Goal: Find specific page/section: Find specific page/section

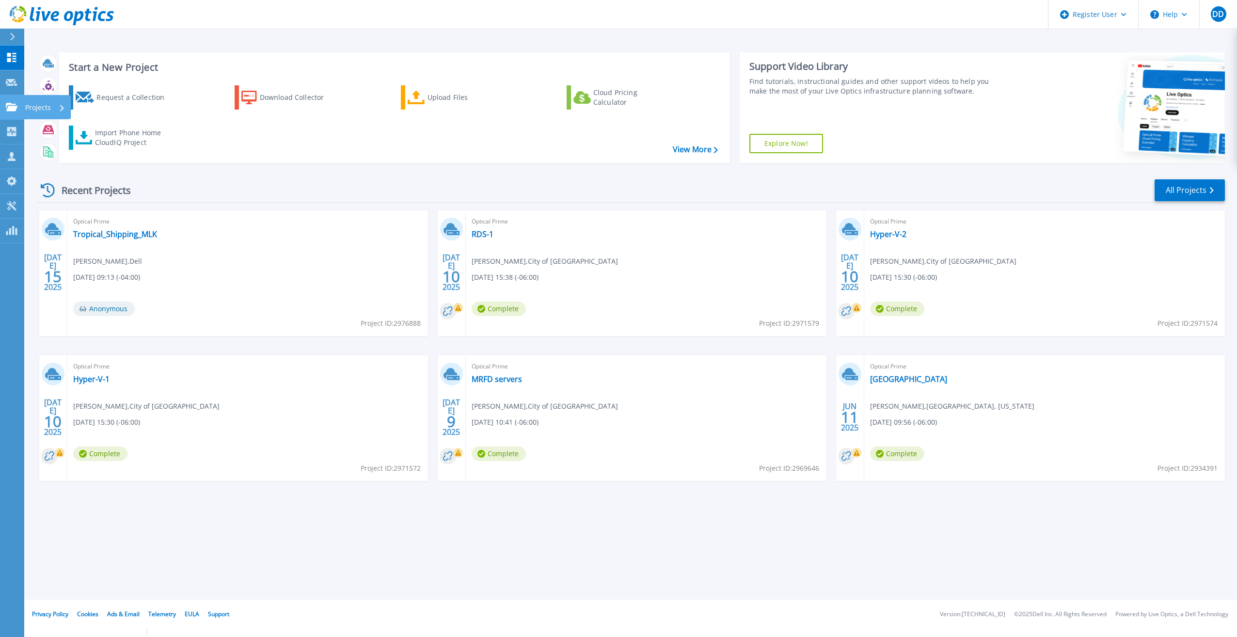
click at [7, 109] on icon at bounding box center [12, 107] width 12 height 8
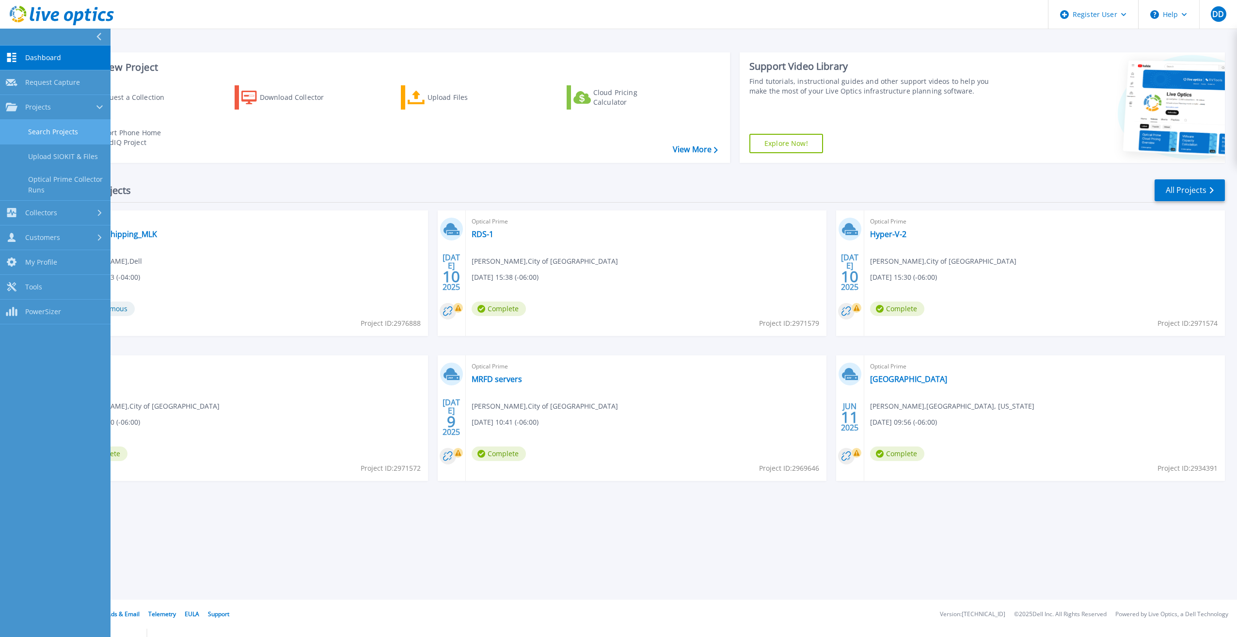
click at [38, 125] on link "Search Projects" at bounding box center [55, 132] width 110 height 25
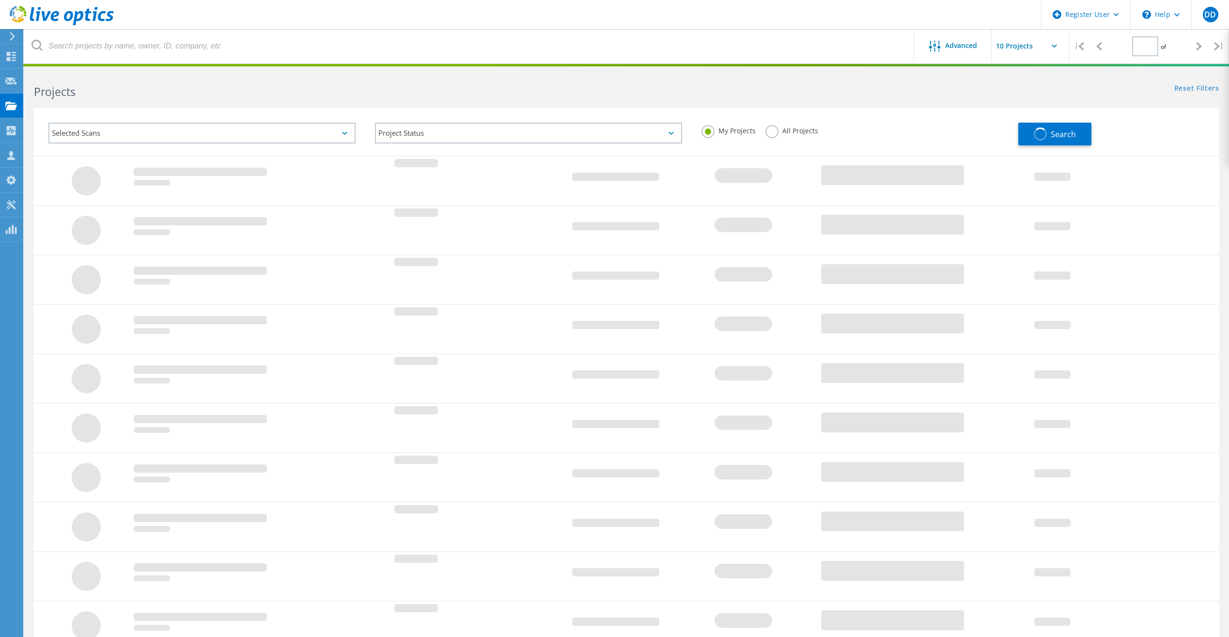
type input "1"
